Goal: Task Accomplishment & Management: Manage account settings

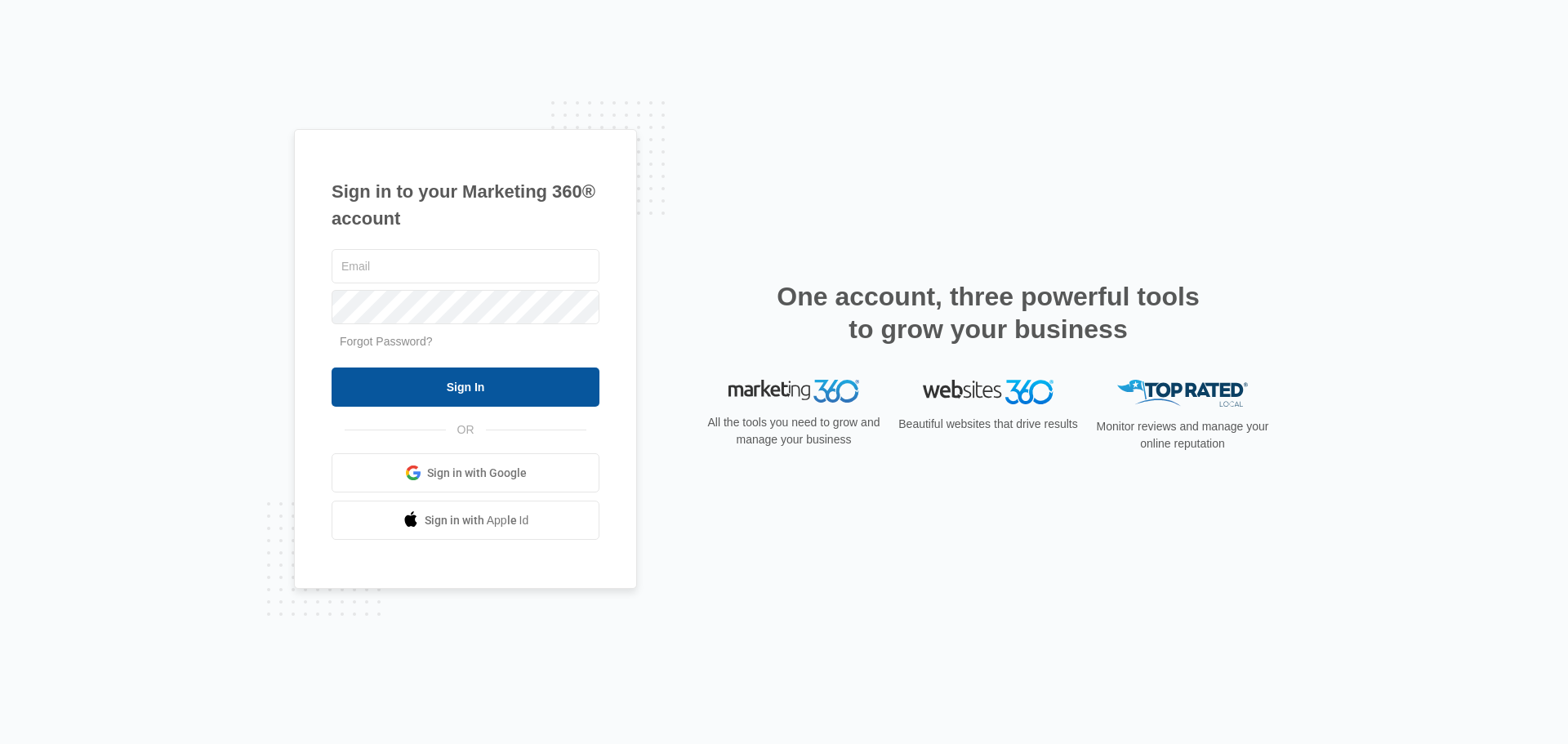
type input "[EMAIL_ADDRESS][DOMAIN_NAME]"
click at [553, 395] on input "Sign In" at bounding box center [465, 387] width 268 height 39
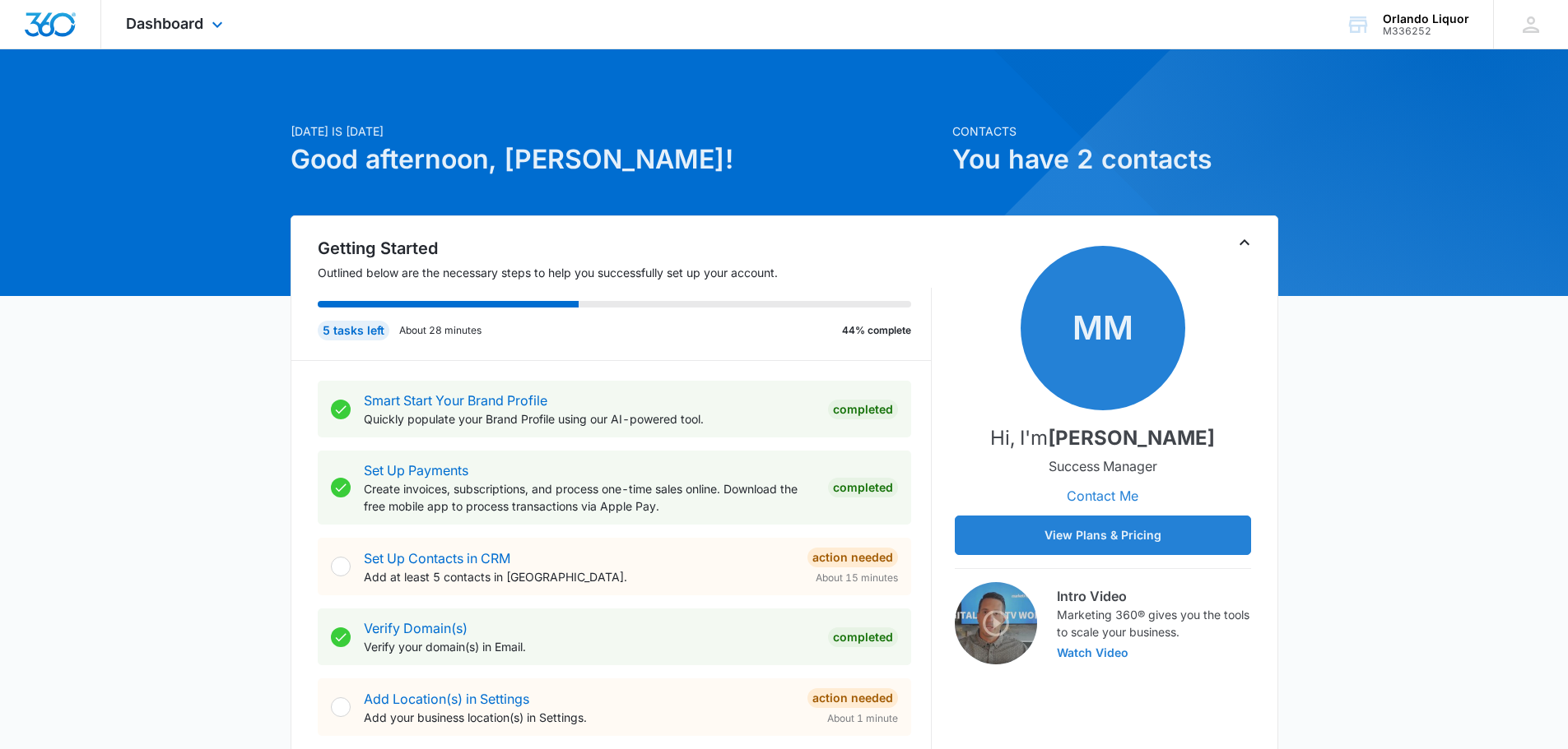
click at [203, 14] on div "Dashboard Apps Reputation Websites Forms CRM Email Social Shop Payments POS Con…" at bounding box center [177, 24] width 151 height 48
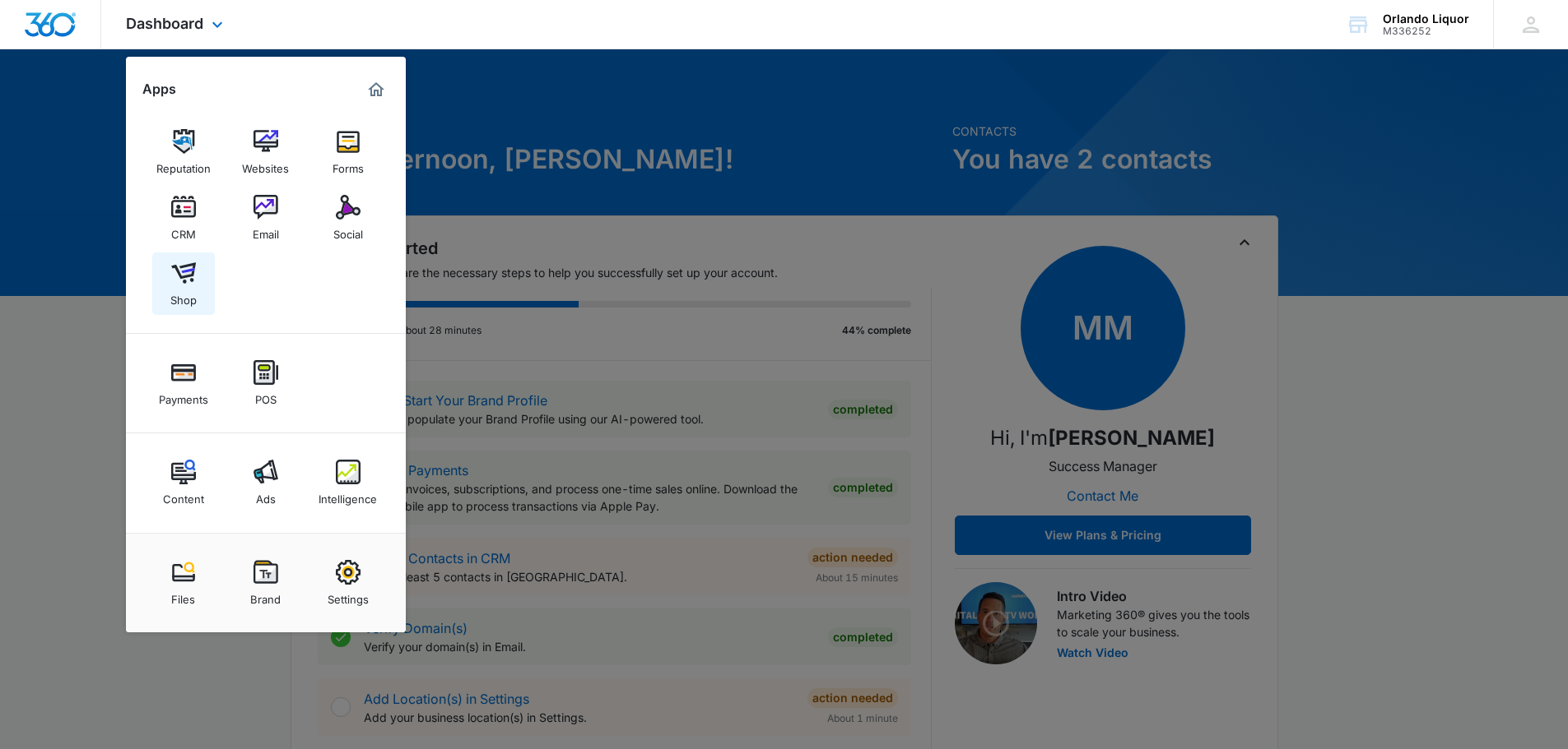
click at [194, 295] on div "Shop" at bounding box center [183, 296] width 26 height 21
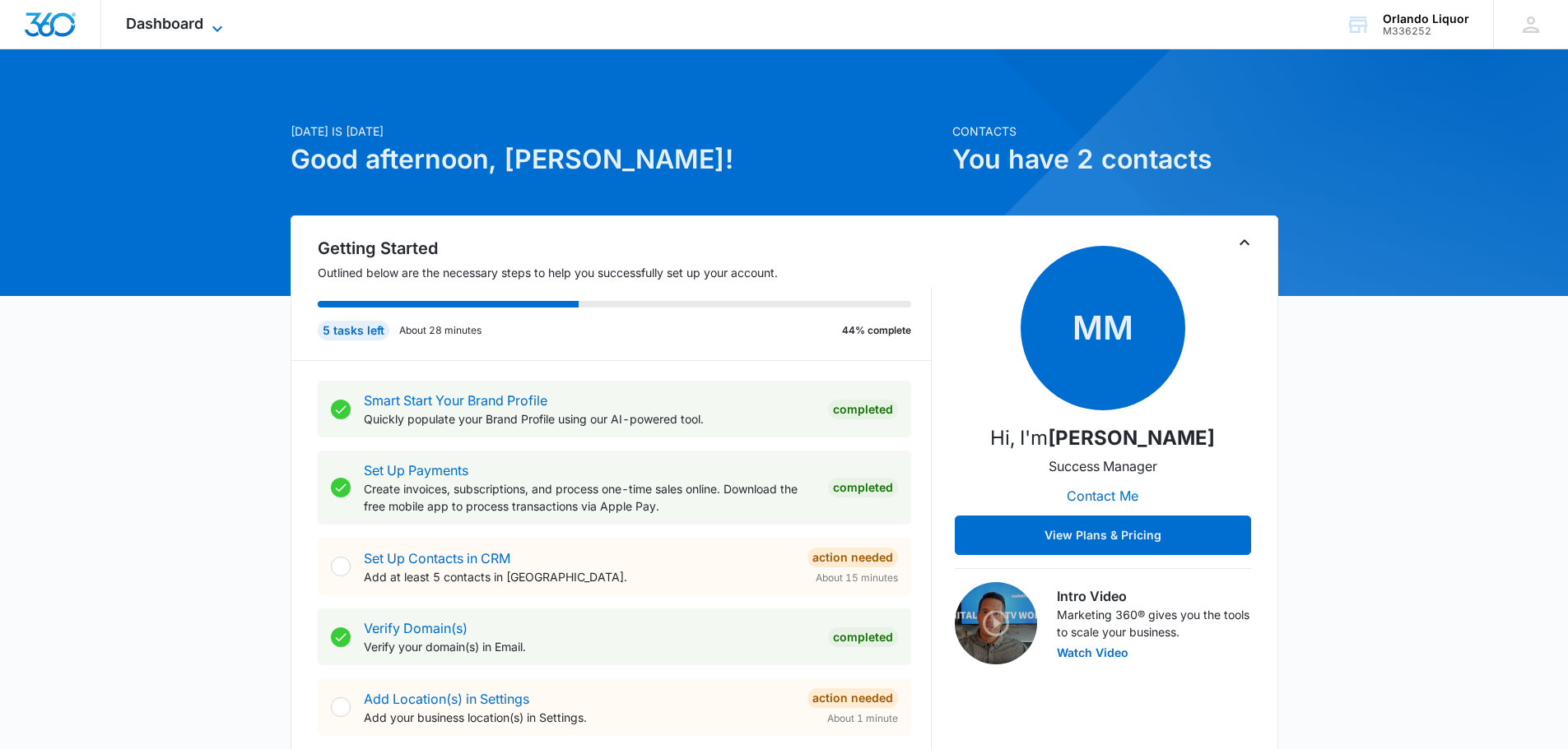
click at [184, 22] on span "Dashboard" at bounding box center [165, 23] width 77 height 17
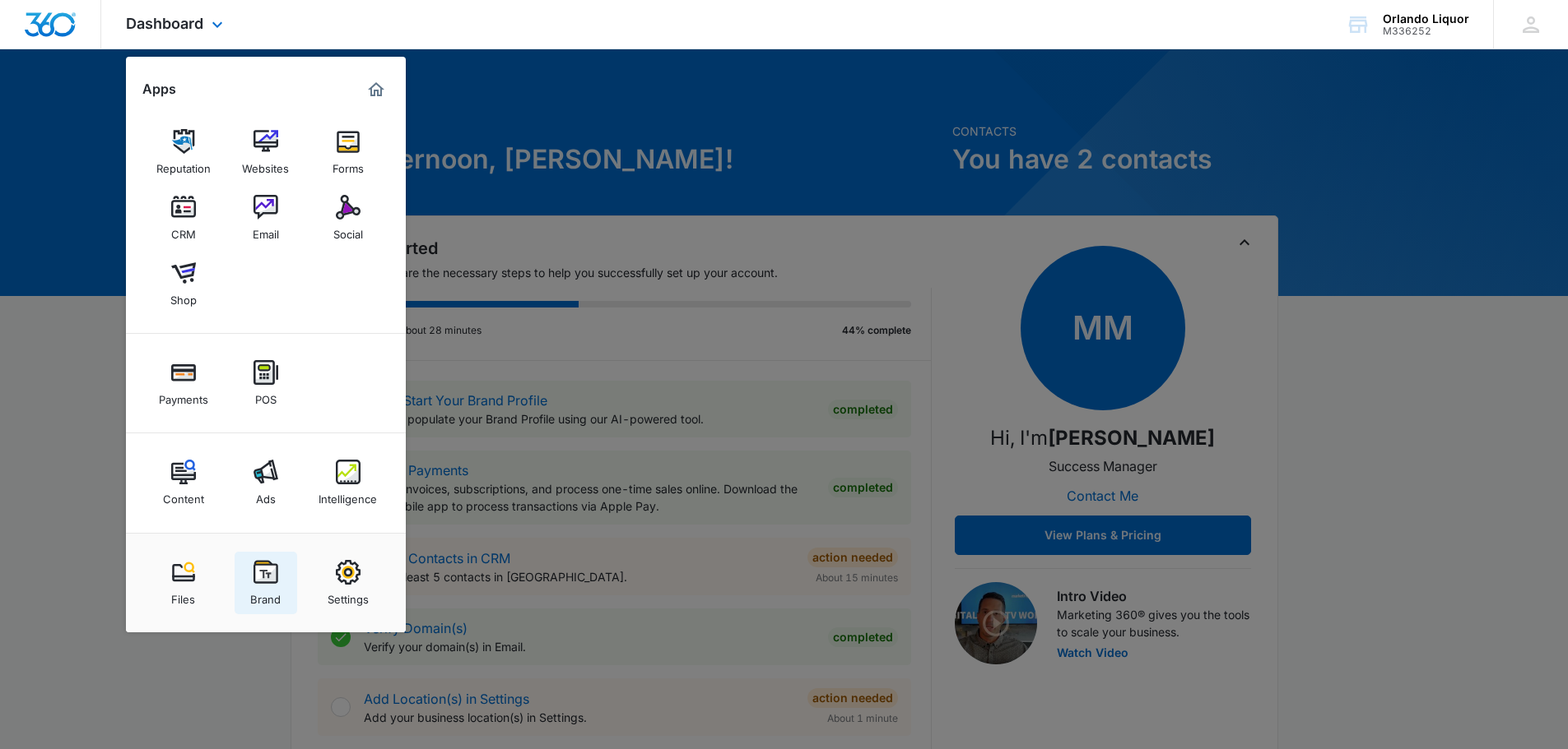
click at [262, 589] on div "Brand" at bounding box center [264, 595] width 30 height 21
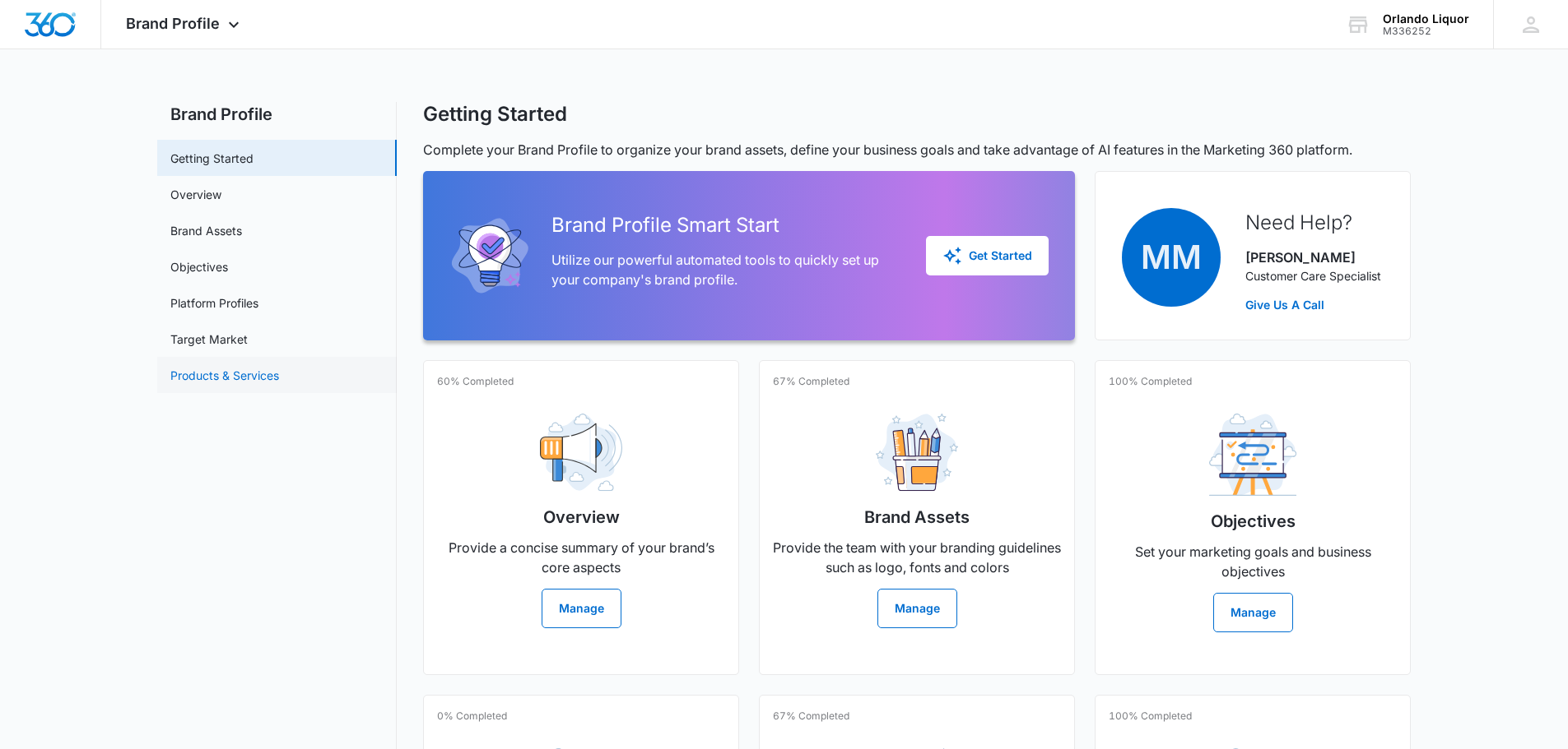
click at [262, 369] on link "Products & Services" at bounding box center [225, 375] width 108 height 17
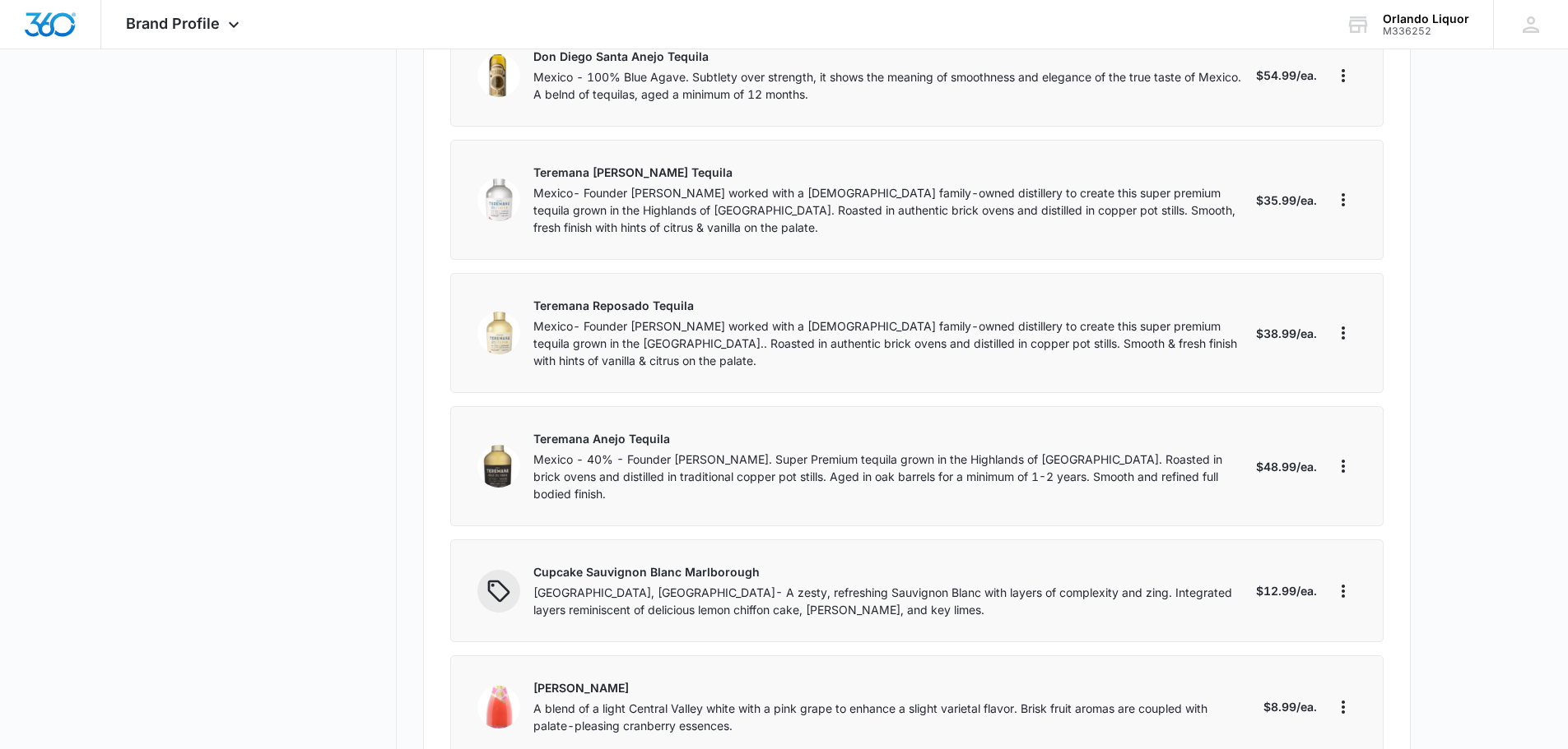
scroll to position [6499, 0]
click at [1343, 580] on icon "More" at bounding box center [1342, 589] width 19 height 19
click at [1414, 557] on button "Edit" at bounding box center [1405, 567] width 150 height 25
select select "each"
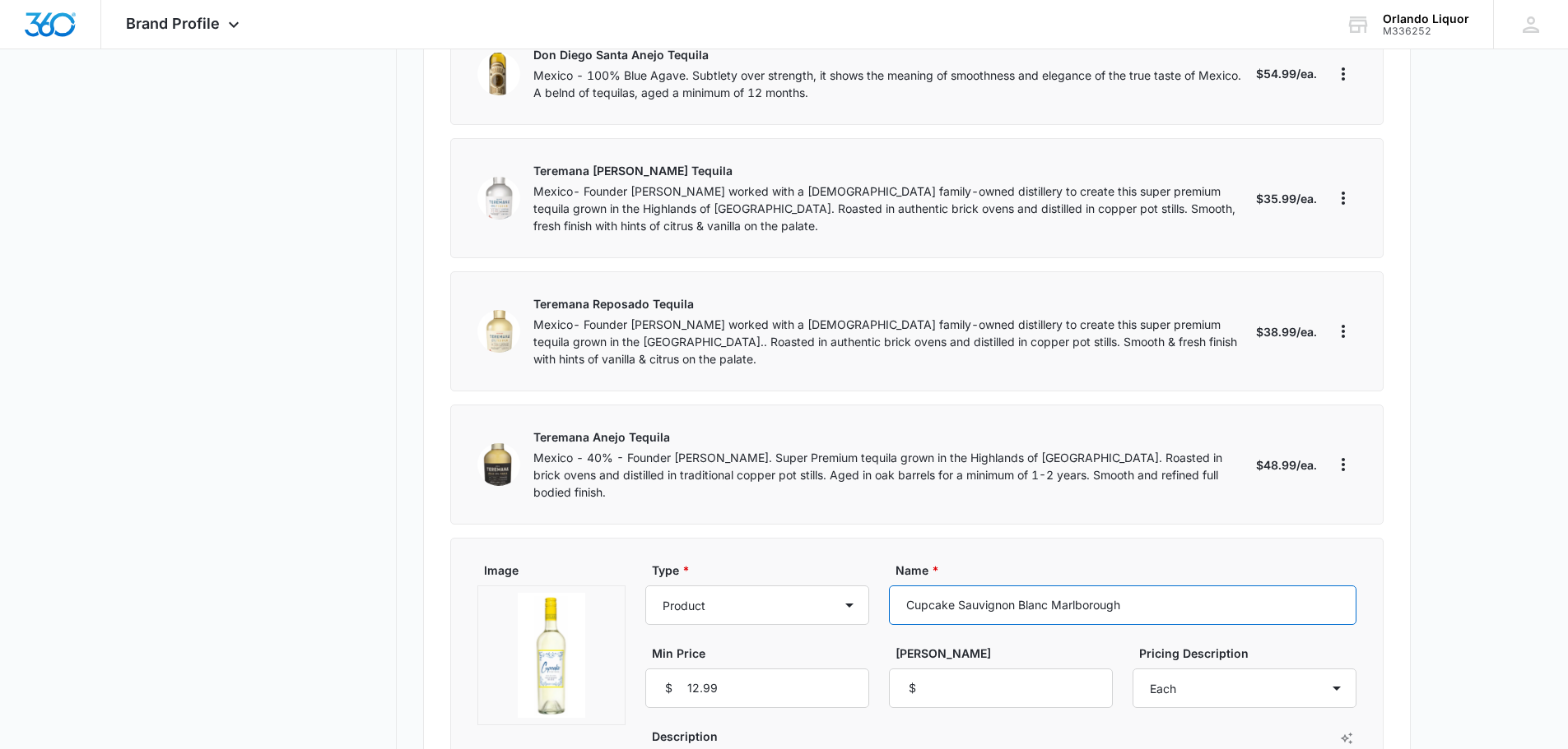
drag, startPoint x: 1155, startPoint y: 541, endPoint x: 908, endPoint y: 526, distance: 247.5
click at [888, 562] on div "Type * Product Product category Service Service category Name * Cupcake Sauvign…" at bounding box center [1001, 635] width 711 height 146
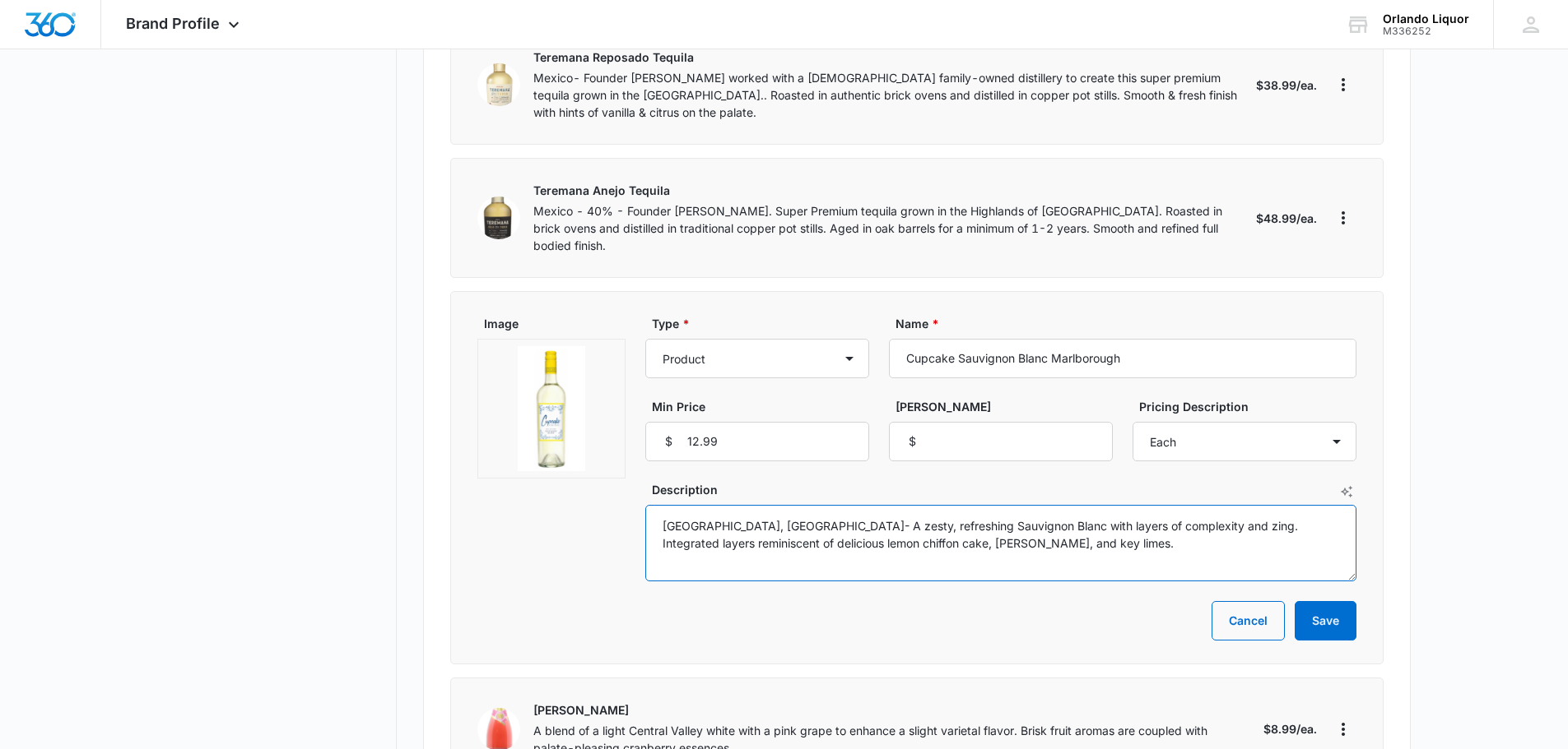
drag, startPoint x: 1078, startPoint y: 474, endPoint x: 682, endPoint y: 465, distance: 396.1
click at [650, 505] on textarea "[GEOGRAPHIC_DATA], [GEOGRAPHIC_DATA]- A zesty, refreshing Sauvignon Blanc with …" at bounding box center [1001, 543] width 711 height 76
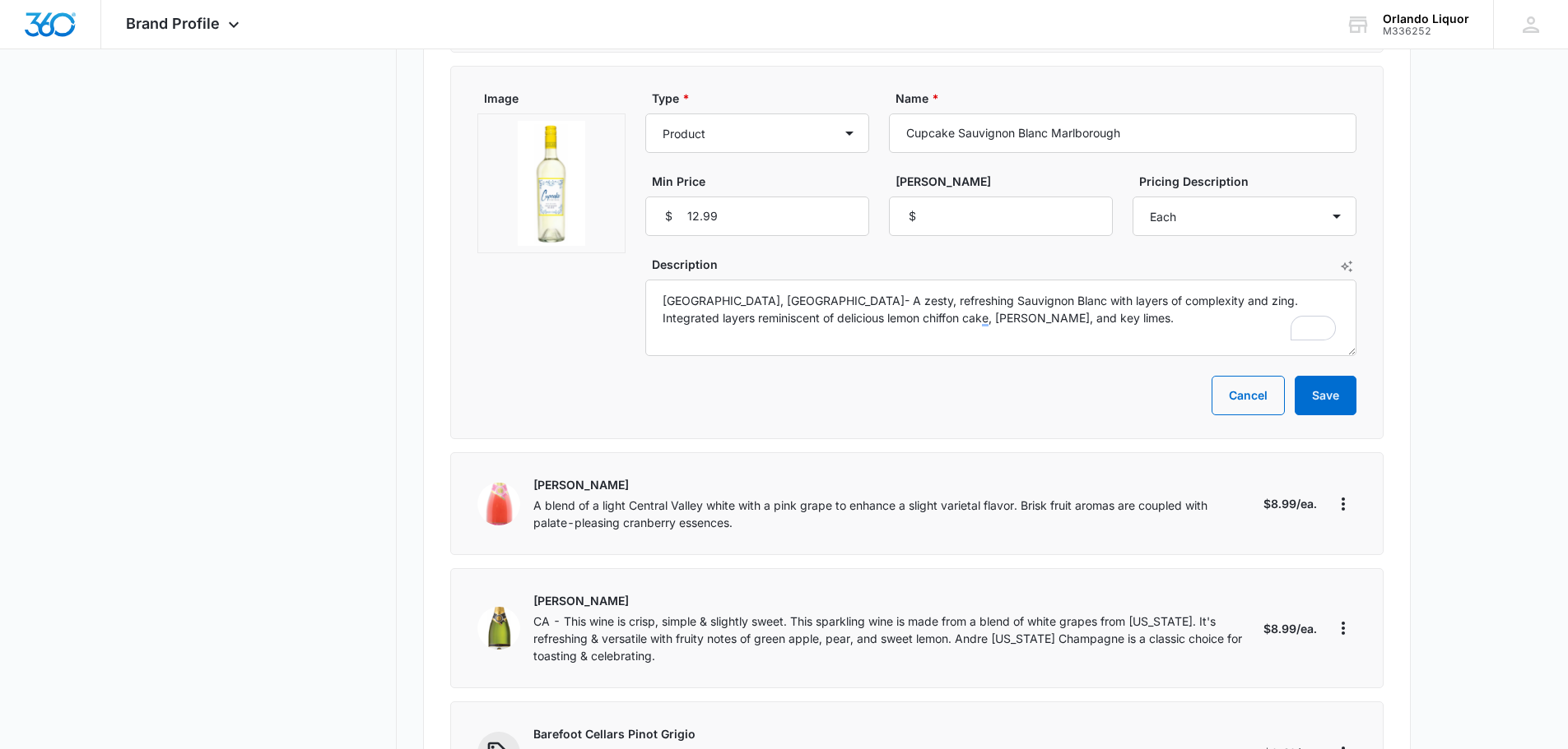
scroll to position [7075, 0]
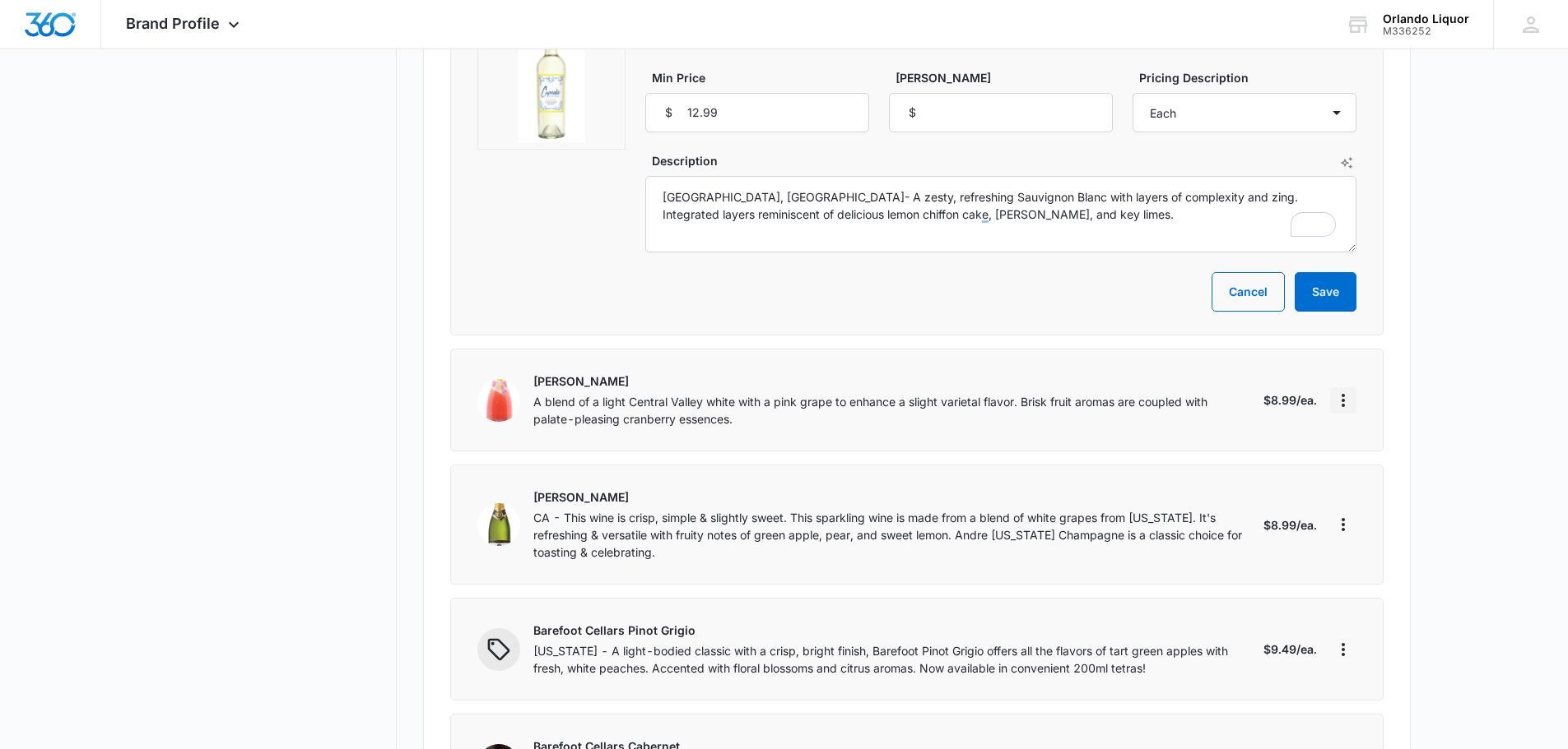
click at [1348, 391] on icon "More" at bounding box center [1342, 401] width 19 height 19
click at [1383, 368] on button "Edit" at bounding box center [1405, 377] width 150 height 25
select select "each"
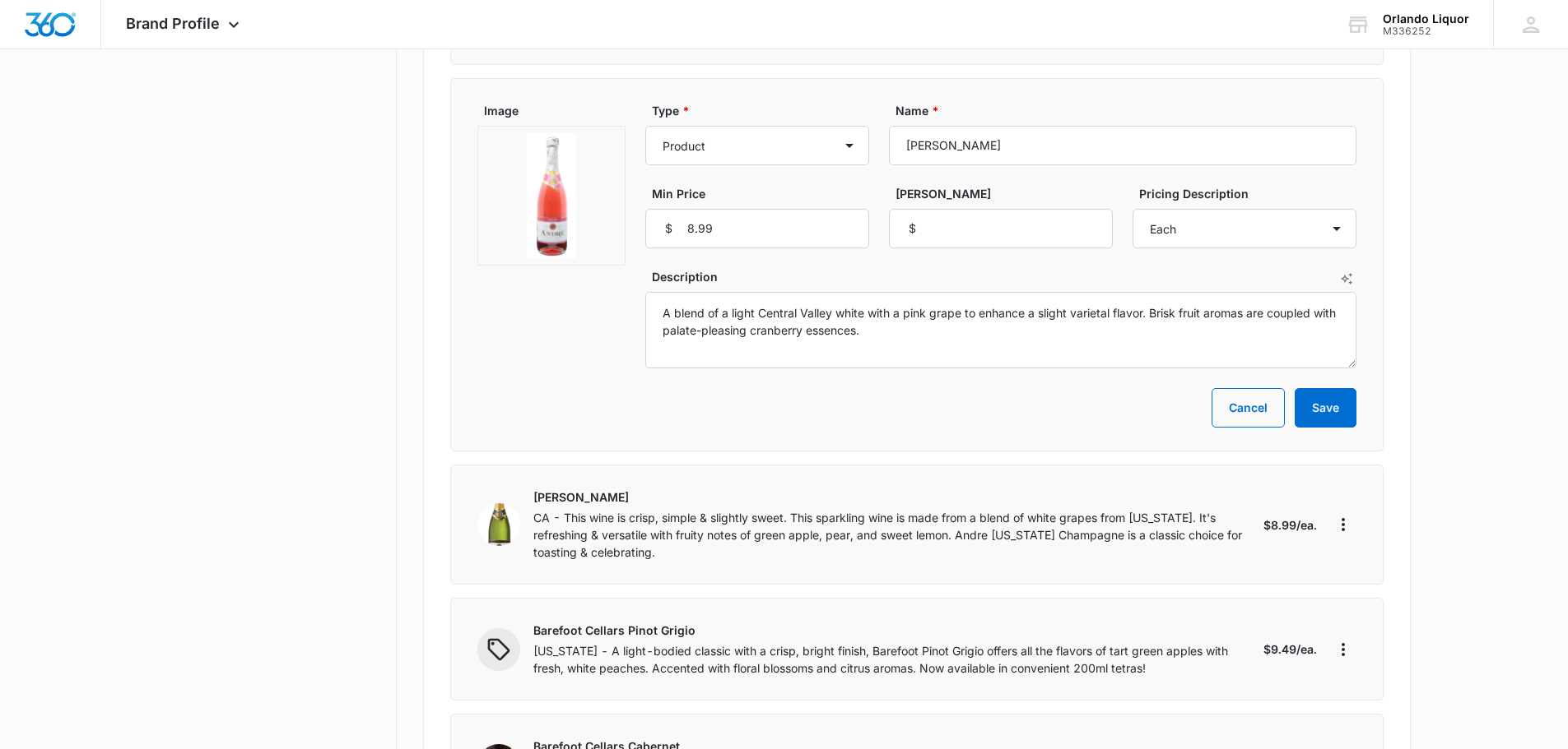
scroll to position [6993, 0]
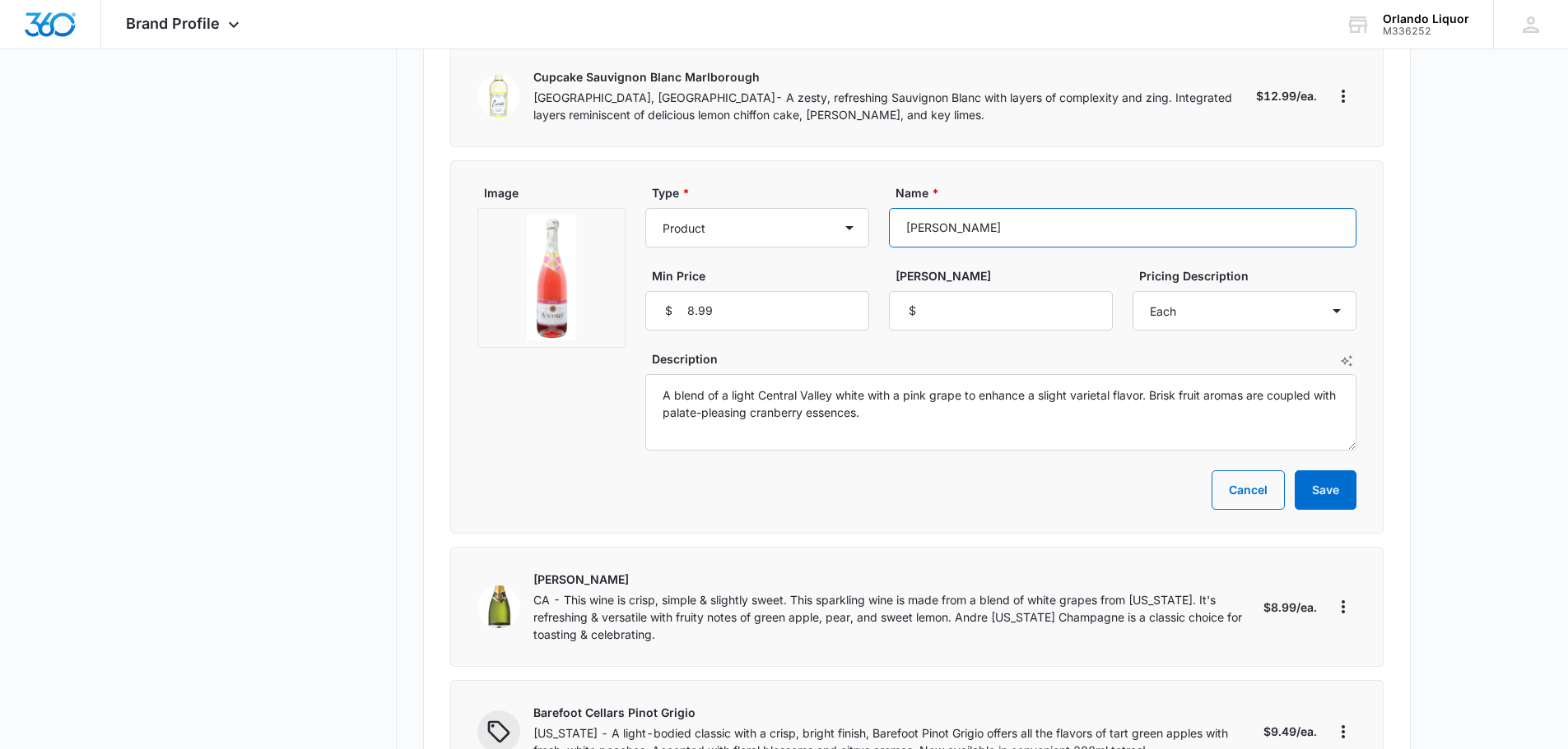
drag, startPoint x: 986, startPoint y: 159, endPoint x: 874, endPoint y: 150, distance: 112.4
click at [874, 184] on div "Type * Product Product category Service Service category Name * [PERSON_NAME] M…" at bounding box center [1001, 256] width 711 height 146
drag, startPoint x: 824, startPoint y: 349, endPoint x: 615, endPoint y: 326, distance: 210.3
click at [615, 326] on div "Image Type * Product Product category Service Service category Name * [PERSON_N…" at bounding box center [917, 316] width 879 height 266
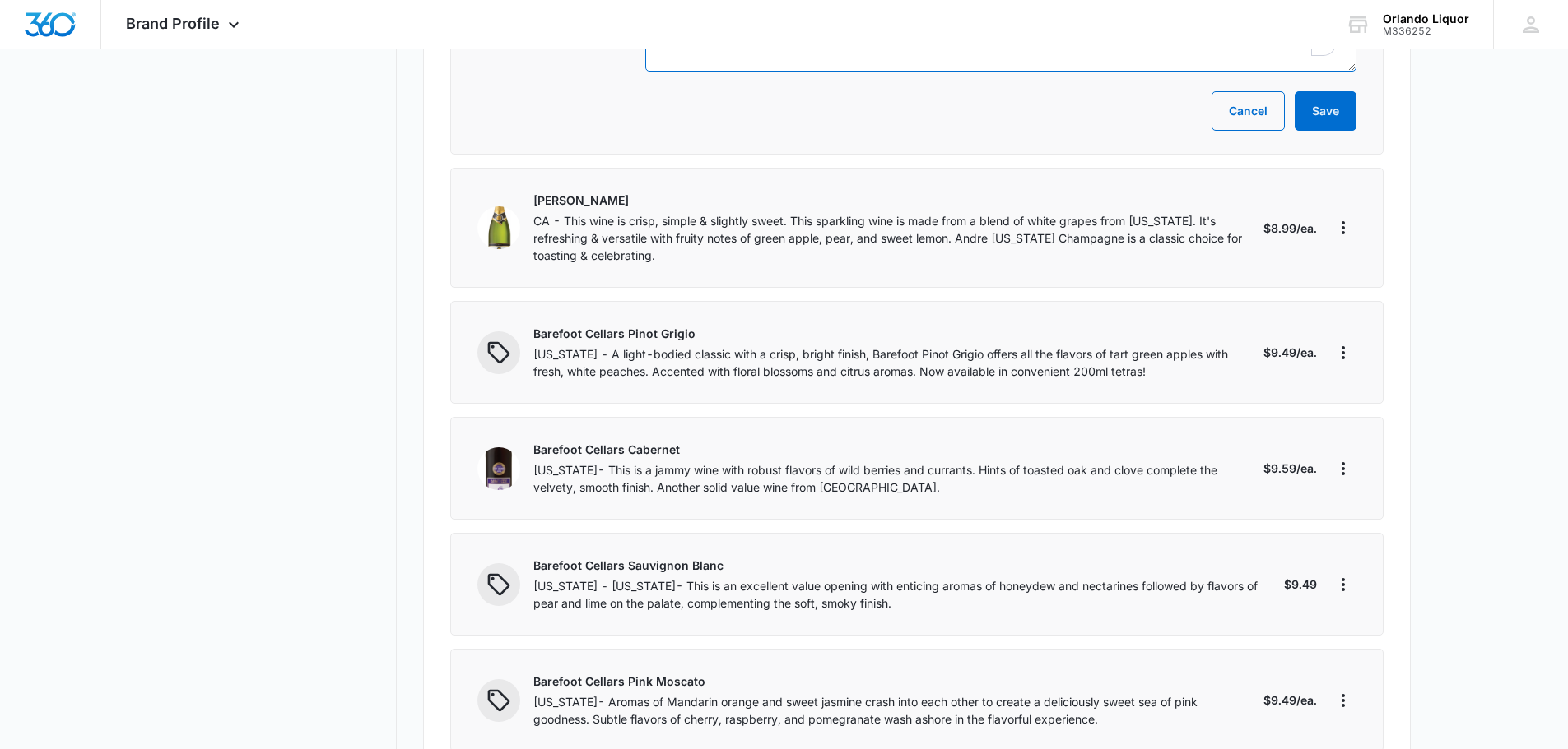
scroll to position [7404, 0]
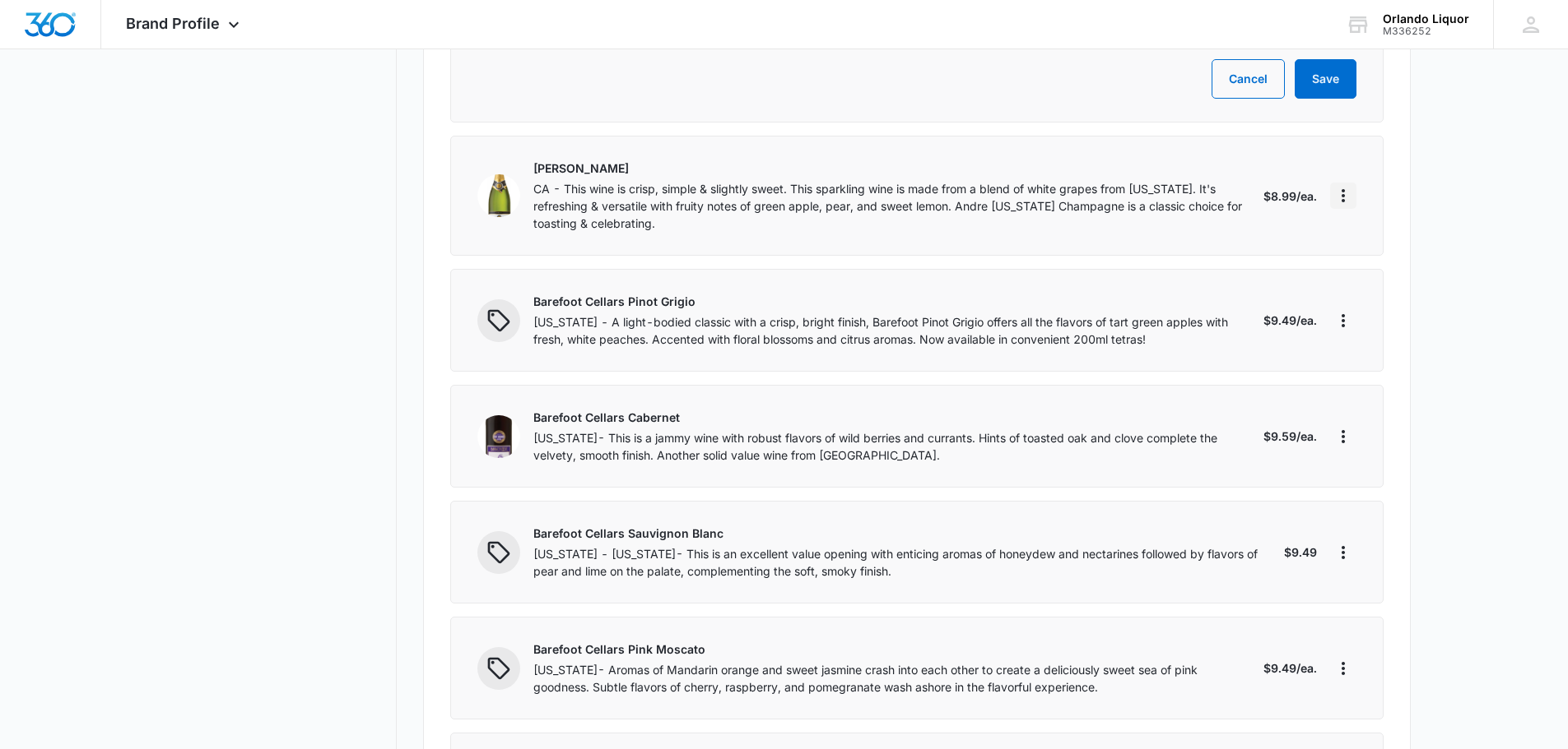
click at [1342, 190] on icon "More" at bounding box center [1342, 196] width 3 height 14
click at [1372, 174] on div "Edit" at bounding box center [1396, 173] width 91 height 12
select select "each"
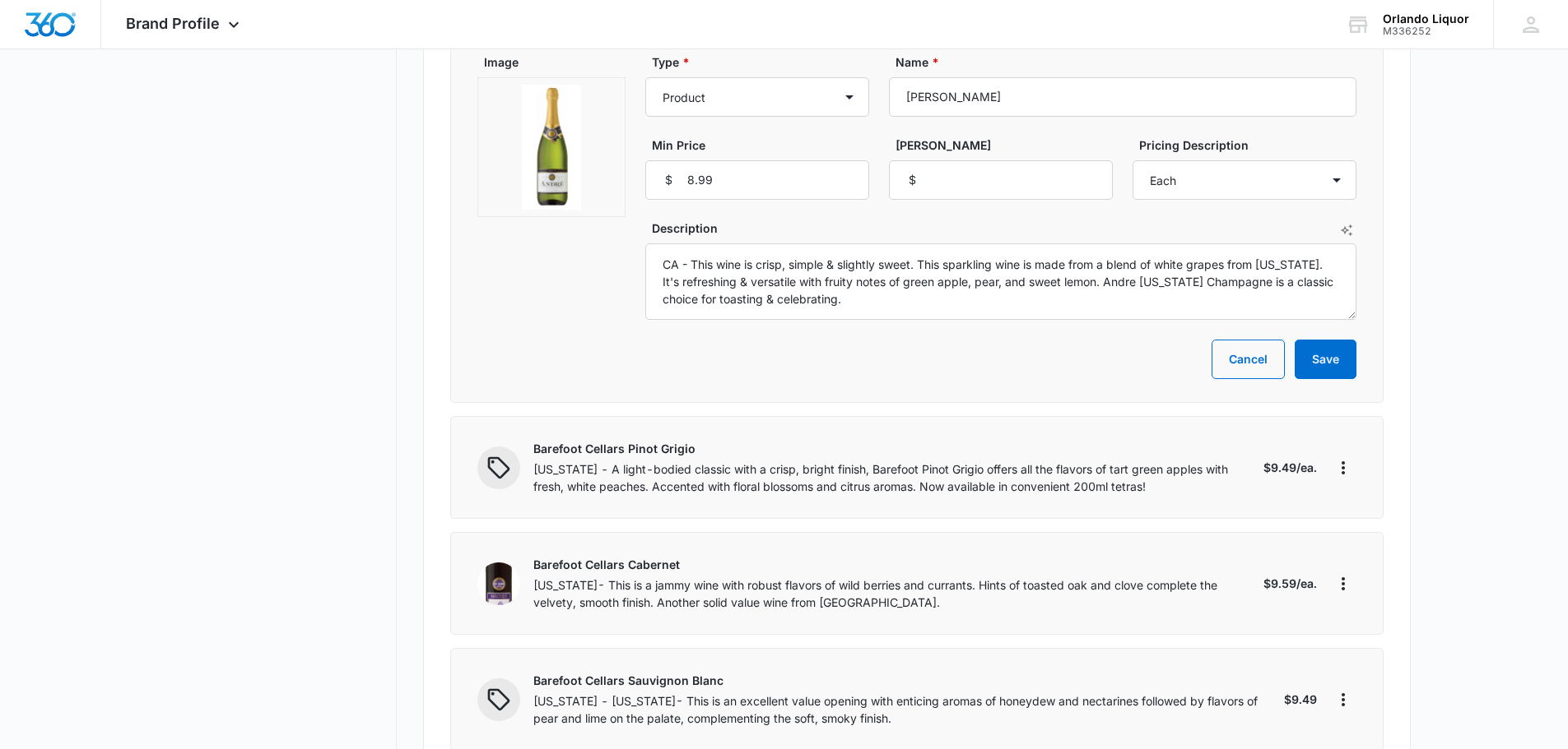
scroll to position [7075, 0]
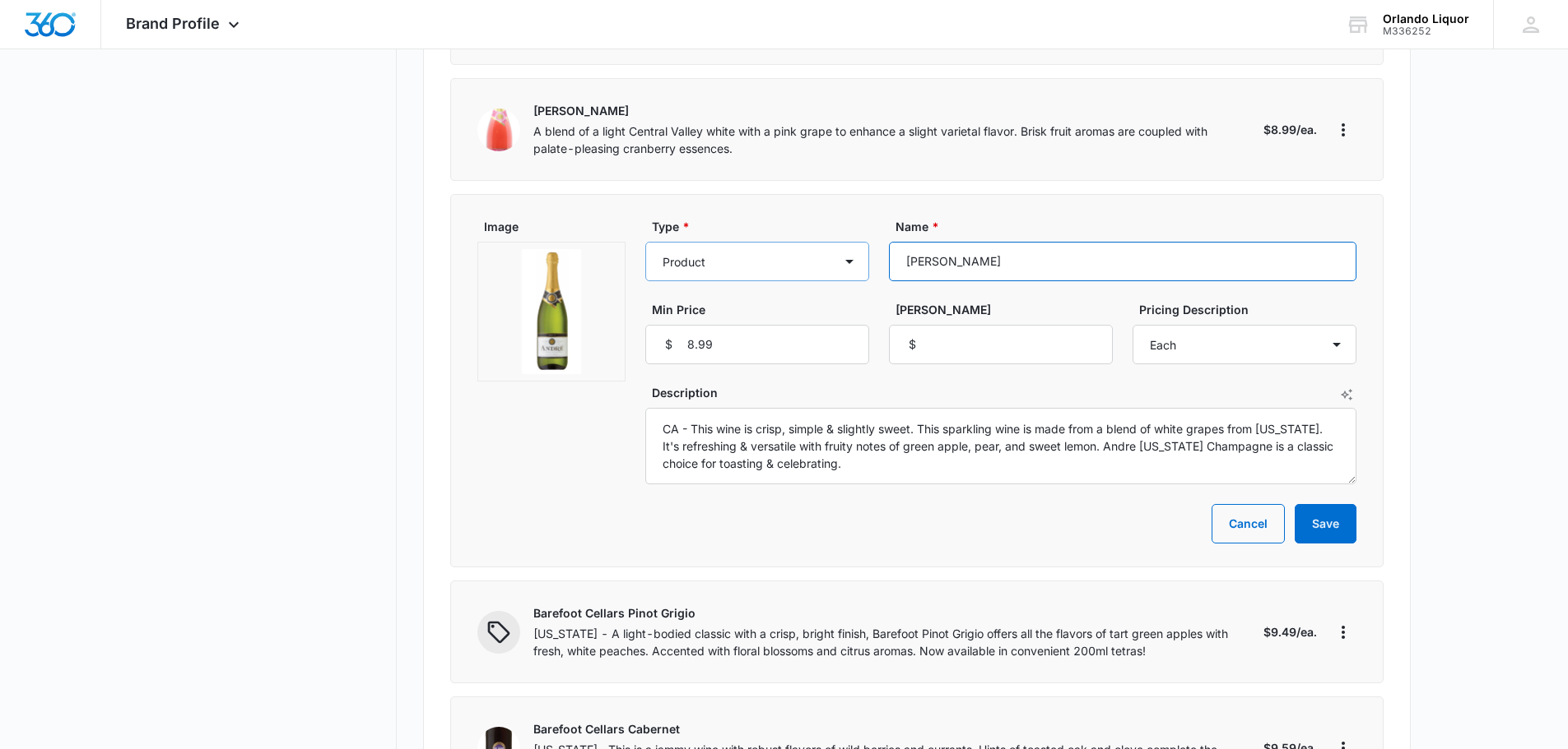
drag, startPoint x: 970, startPoint y: 190, endPoint x: 868, endPoint y: 190, distance: 102.0
click at [868, 218] on div "Type * Product Product category Service Service category Name * [PERSON_NAME] M…" at bounding box center [1001, 290] width 711 height 146
drag, startPoint x: 859, startPoint y: 394, endPoint x: 683, endPoint y: 364, distance: 178.5
click at [646, 408] on textarea "CA - This wine is crisp, simple & slightly sweet. This sparkling wine is made f…" at bounding box center [1001, 446] width 711 height 76
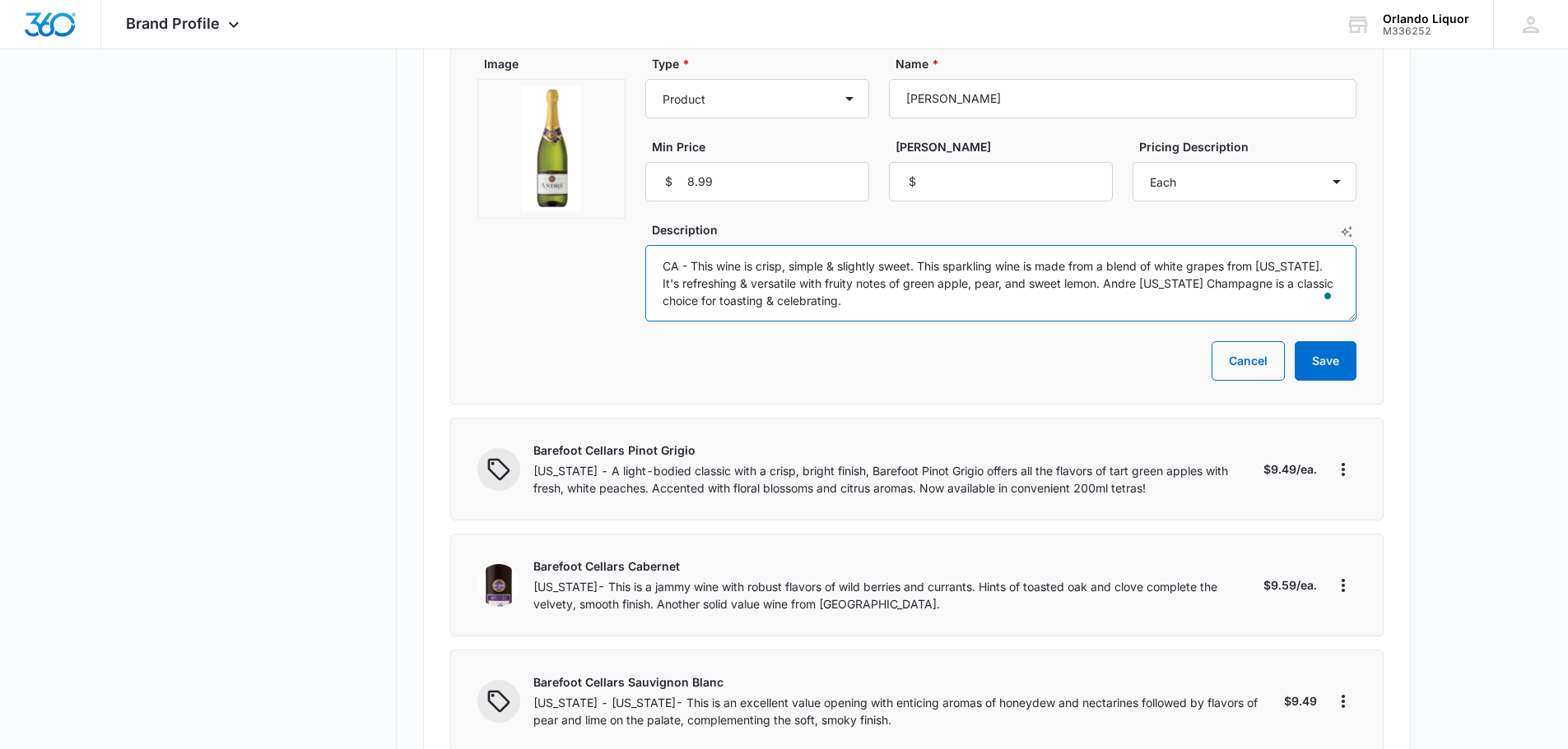
scroll to position [7239, 0]
click at [1341, 459] on icon "More" at bounding box center [1342, 468] width 19 height 19
click at [1386, 450] on div "Edit" at bounding box center [1396, 445] width 91 height 12
select select "each"
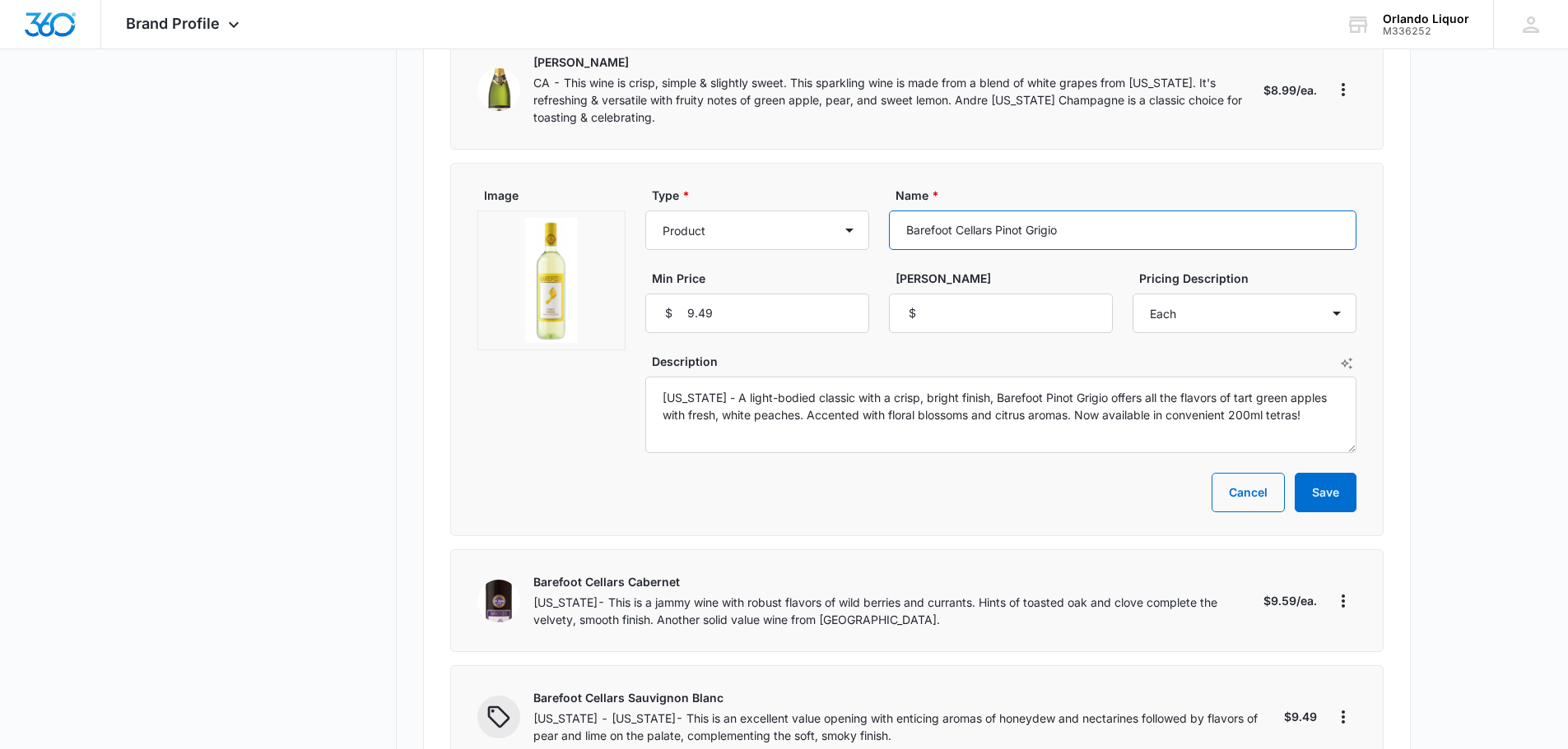
drag, startPoint x: 1074, startPoint y: 162, endPoint x: 933, endPoint y: 166, distance: 141.1
click at [899, 211] on input "Barefoot Cellars Pinot Grigio" at bounding box center [1122, 230] width 467 height 40
drag, startPoint x: 1326, startPoint y: 348, endPoint x: 706, endPoint y: 359, distance: 620.1
click at [623, 334] on div "Image Type * Product Product category Service Service category Name * Barefoot …" at bounding box center [917, 319] width 879 height 266
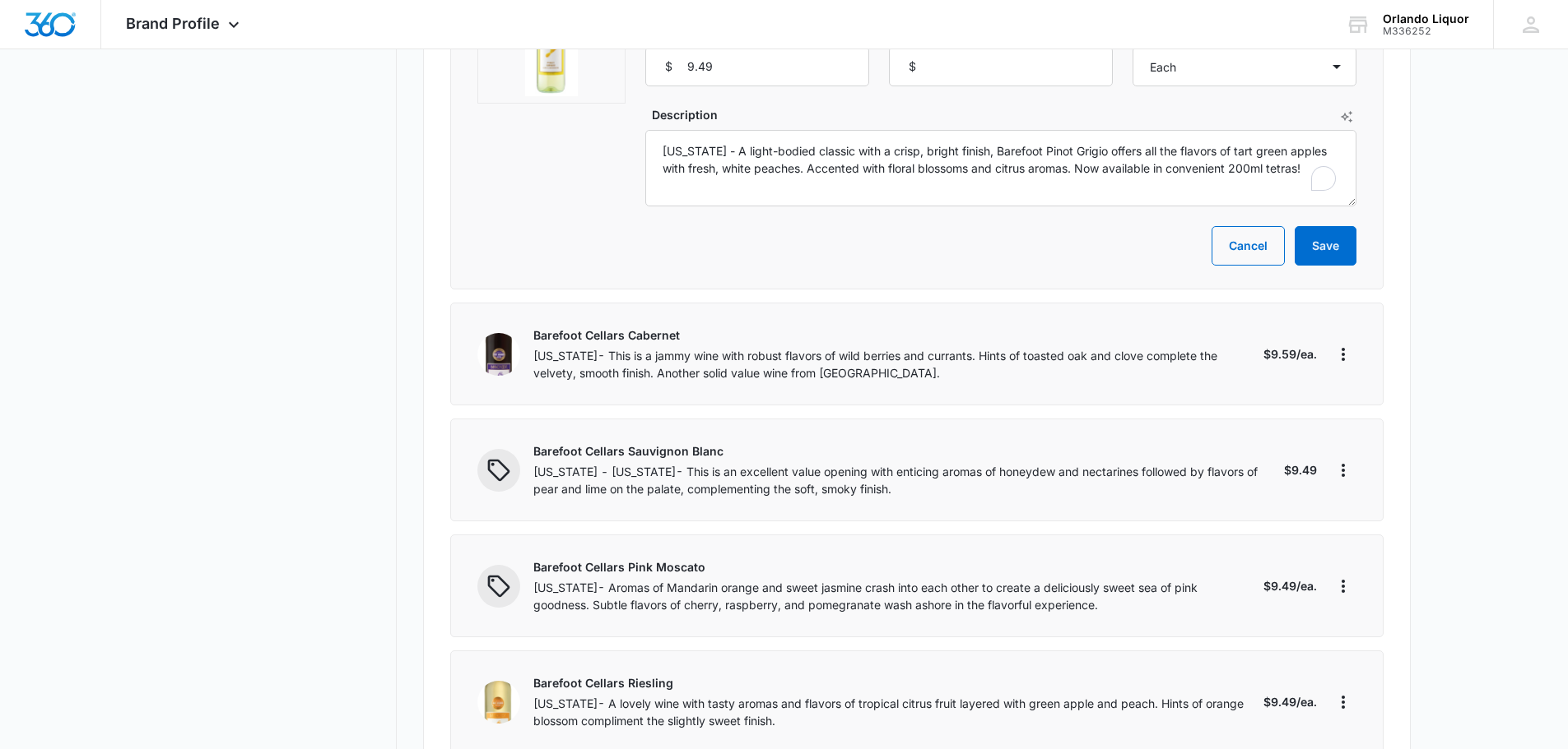
scroll to position [7568, 0]
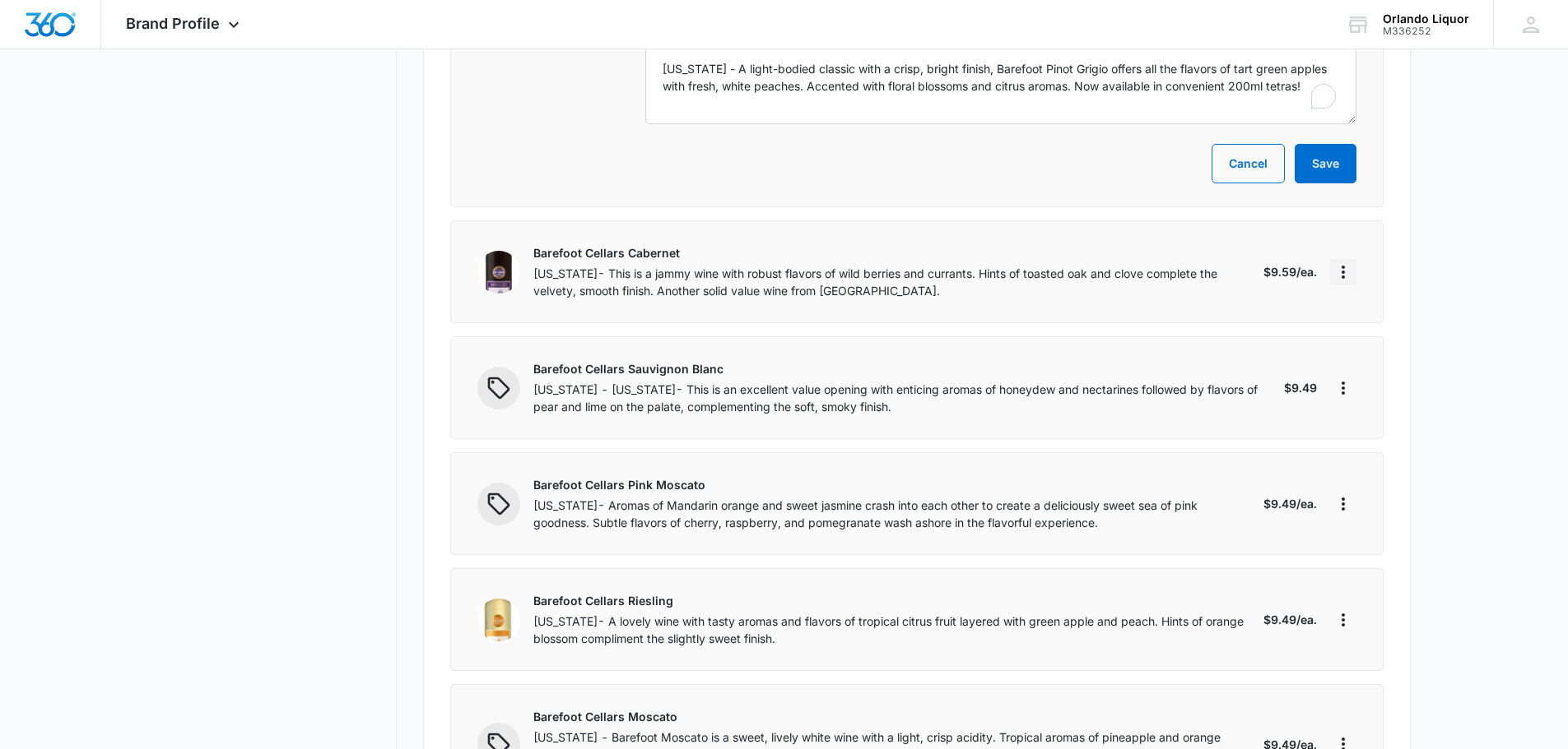
click at [1345, 262] on icon "More" at bounding box center [1342, 272] width 19 height 19
click at [1357, 254] on div "Edit" at bounding box center [1396, 250] width 91 height 12
select select "each"
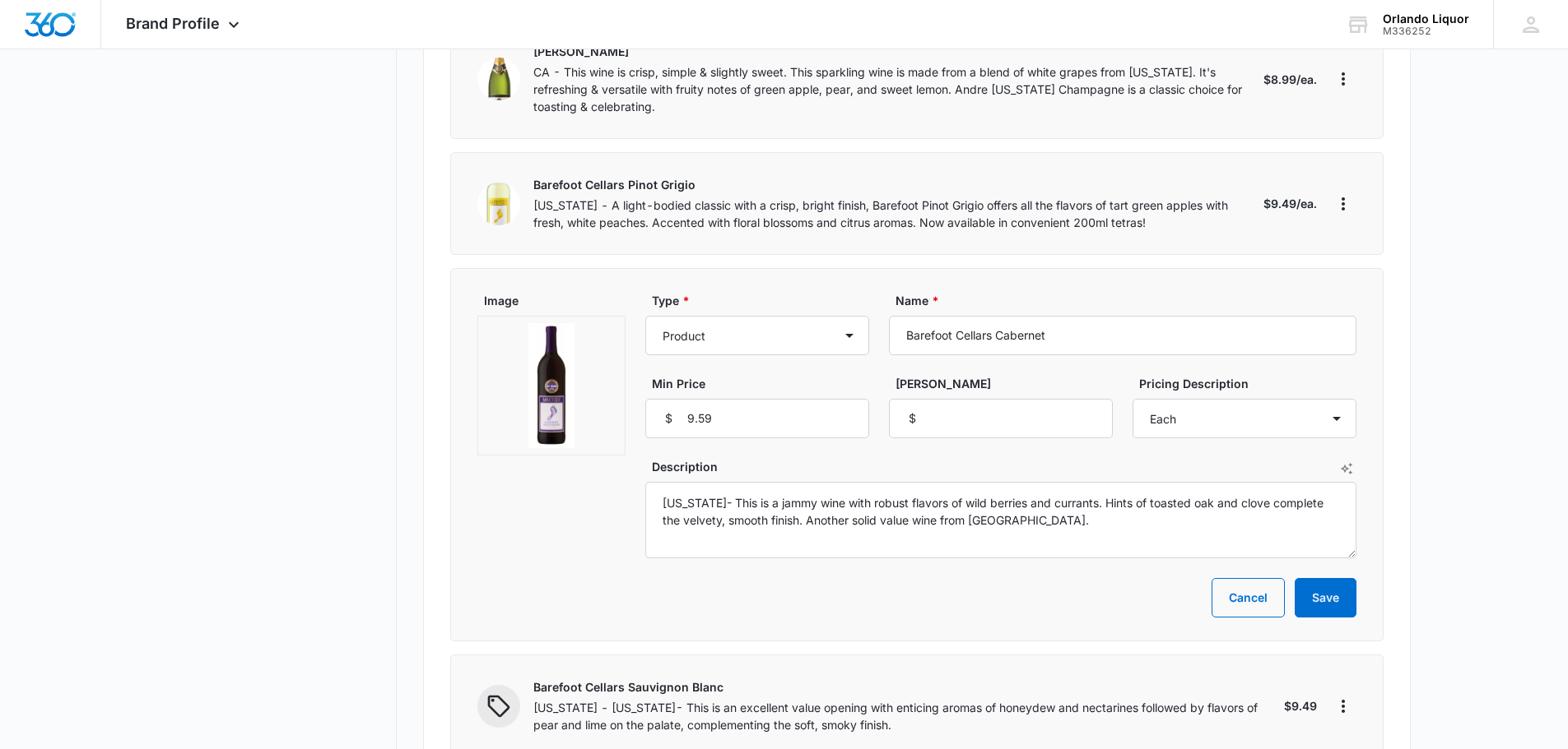
scroll to position [7239, 0]
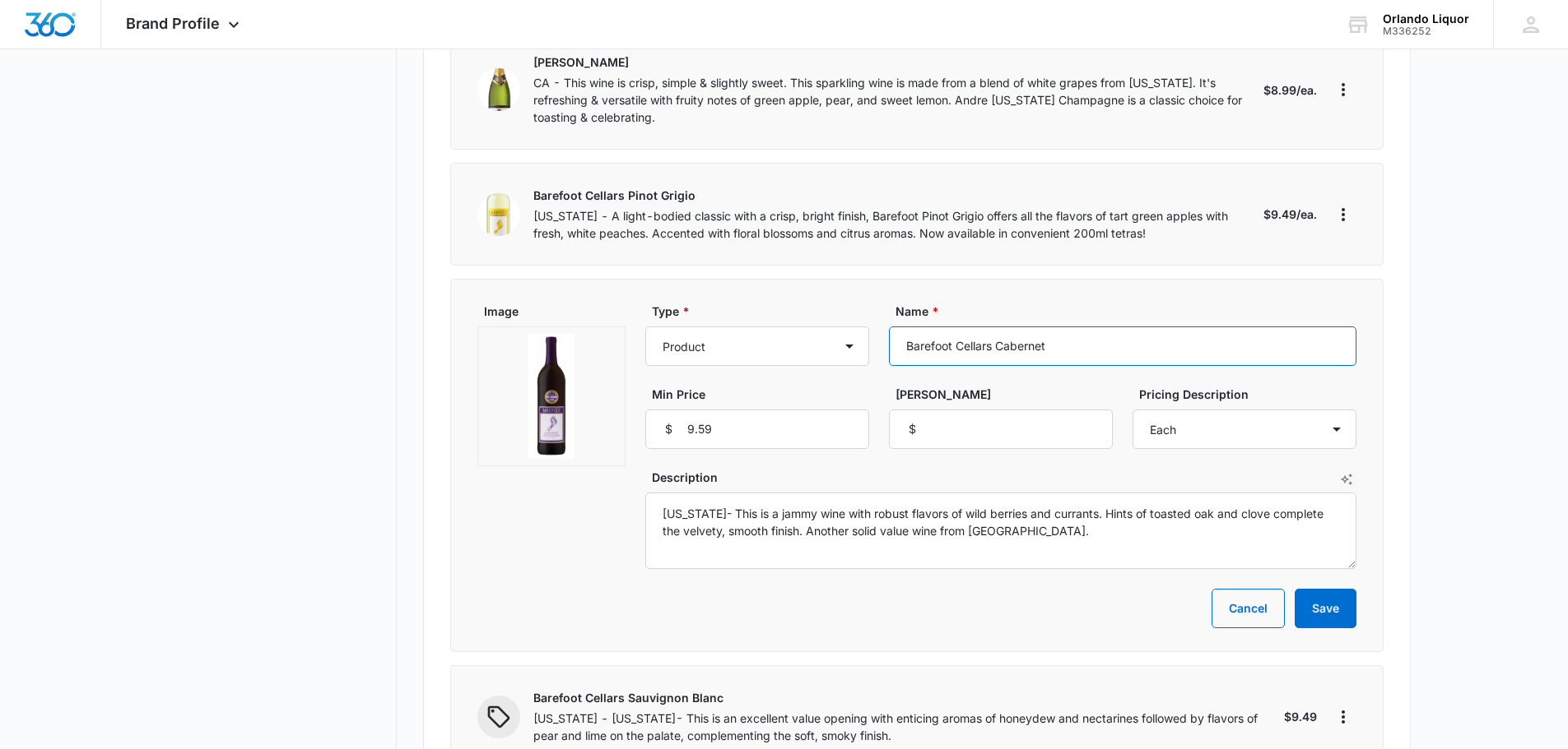
drag, startPoint x: 1080, startPoint y: 282, endPoint x: 901, endPoint y: 278, distance: 179.0
click at [901, 327] on input "Barefoot Cellars Cabernet" at bounding box center [1122, 346] width 467 height 40
drag, startPoint x: 1035, startPoint y: 462, endPoint x: 650, endPoint y: 439, distance: 385.7
click at [650, 493] on textarea "[US_STATE]- This is a jammy wine with robust flavors of wild berries and curran…" at bounding box center [1001, 530] width 711 height 76
